Goal: Information Seeking & Learning: Learn about a topic

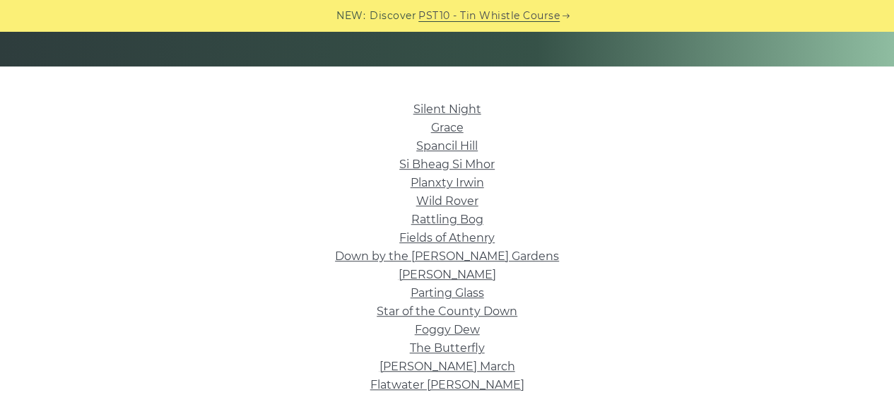
scroll to position [305, 0]
click at [446, 127] on link "Grace" at bounding box center [447, 126] width 33 height 13
click at [462, 218] on link "Rattling Bog" at bounding box center [447, 218] width 72 height 13
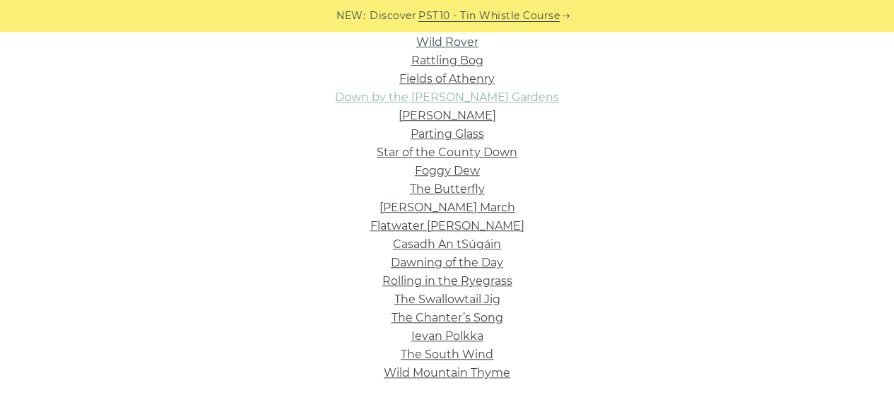
scroll to position [470, 0]
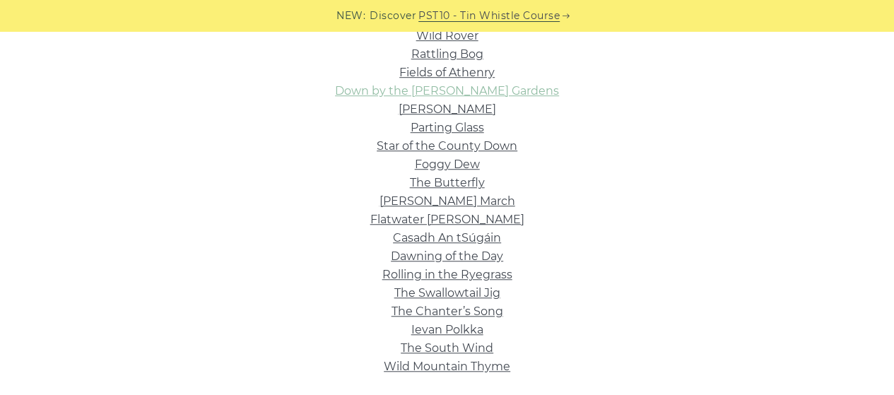
click at [409, 259] on link "Dawning of the Day" at bounding box center [447, 256] width 112 height 13
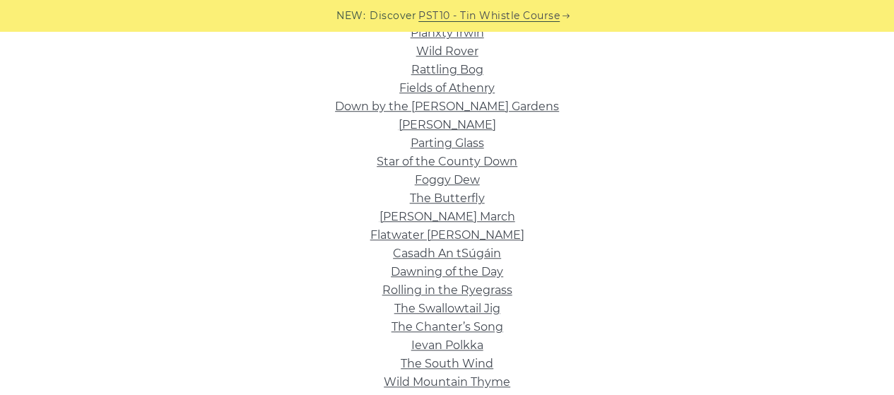
scroll to position [455, 0]
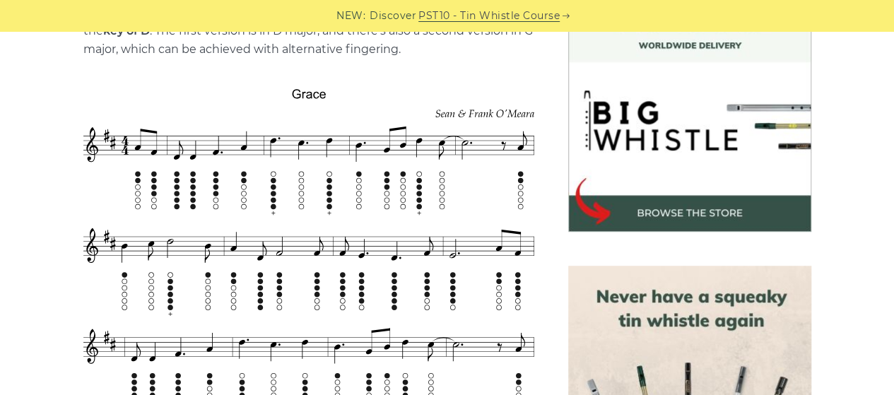
scroll to position [423, 0]
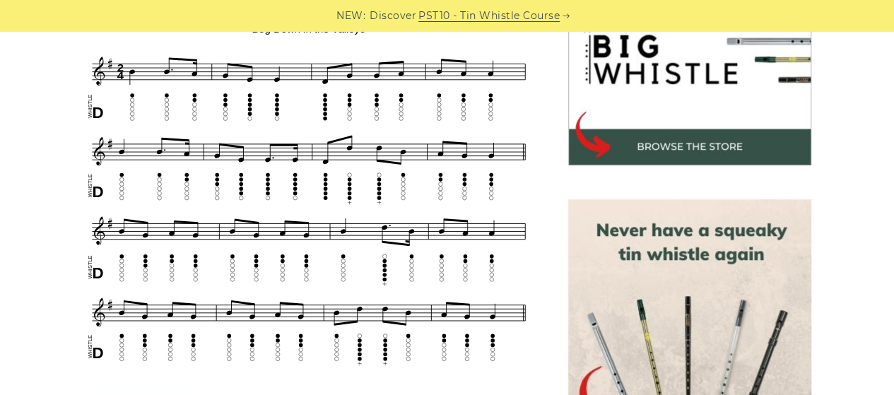
scroll to position [487, 0]
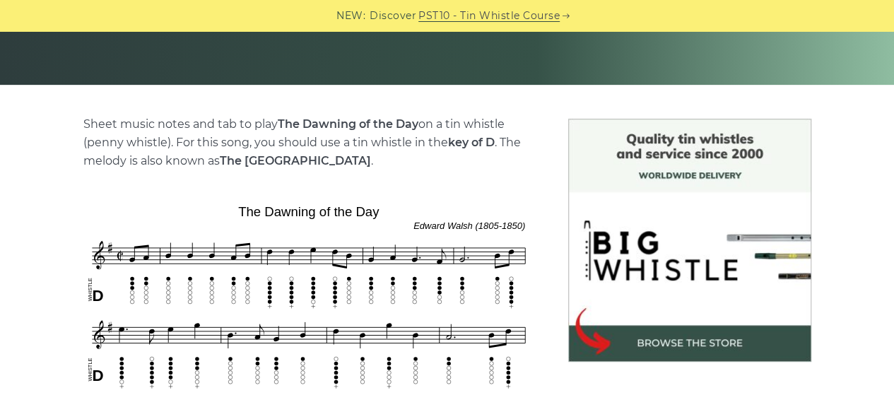
scroll to position [373, 0]
